Goal: Check status: Check status

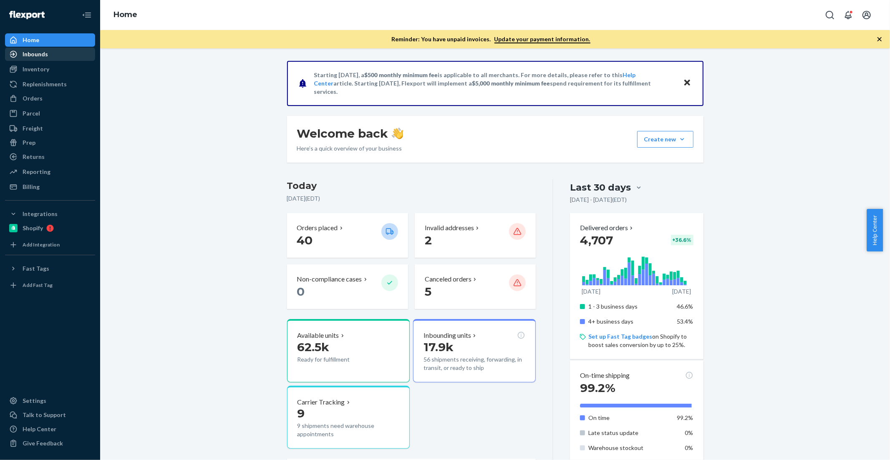
click at [51, 48] on div "Inbounds" at bounding box center [50, 54] width 88 height 12
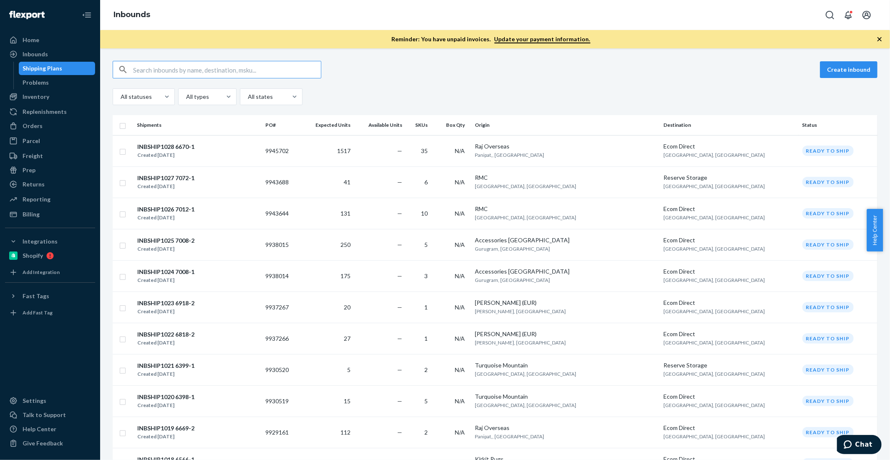
click at [174, 71] on input "text" at bounding box center [227, 69] width 188 height 17
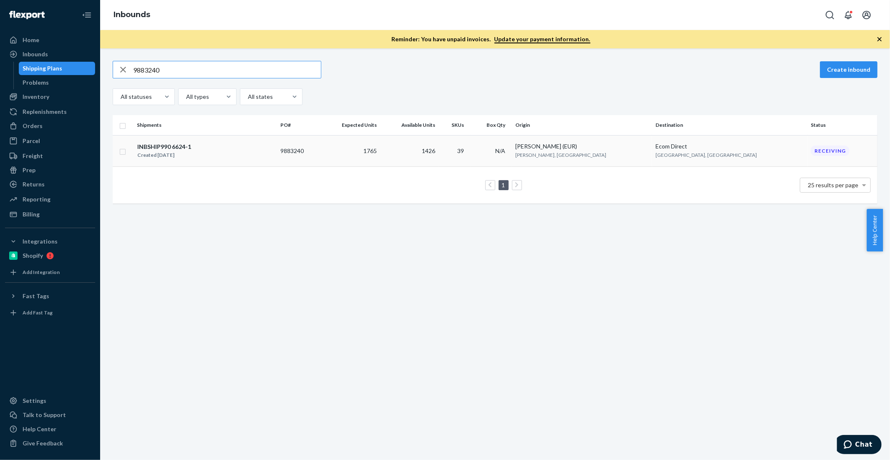
type input "9883240"
click at [381, 162] on td "1765" at bounding box center [351, 150] width 60 height 31
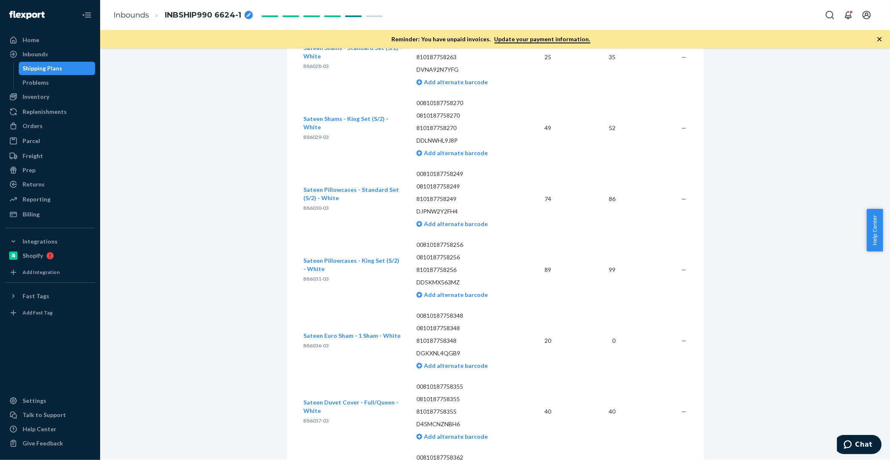
scroll to position [974, 0]
